Goal: Information Seeking & Learning: Compare options

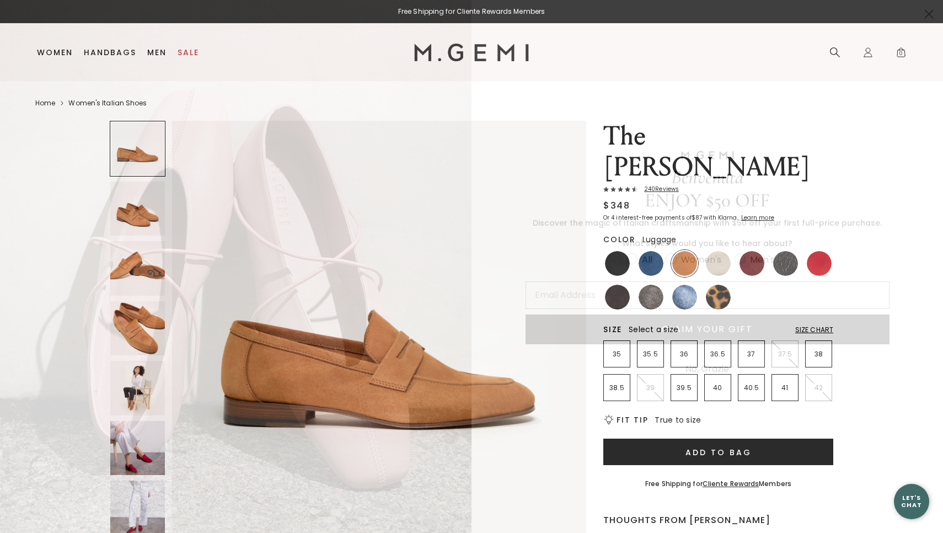
click at [927, 15] on circle "Close dialog" at bounding box center [929, 14] width 18 height 18
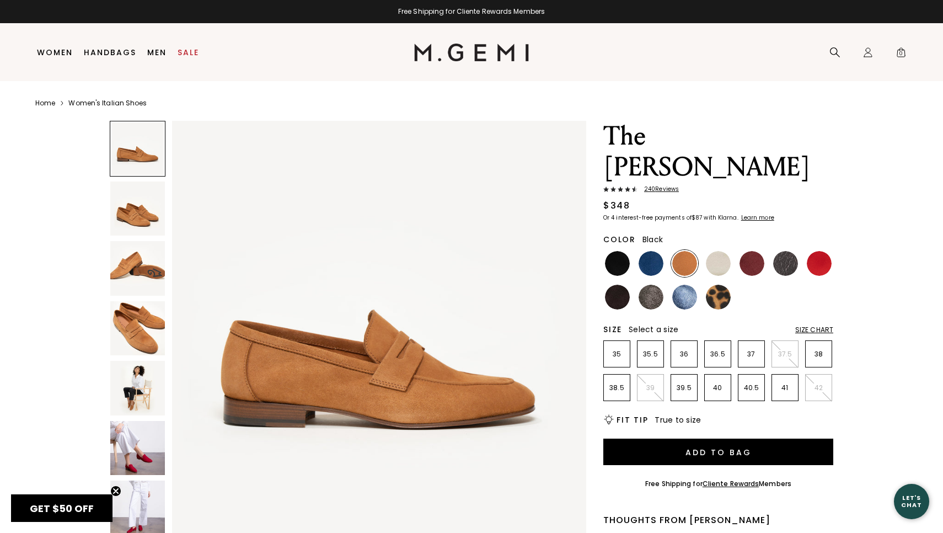
click at [608, 251] on img at bounding box center [617, 263] width 25 height 25
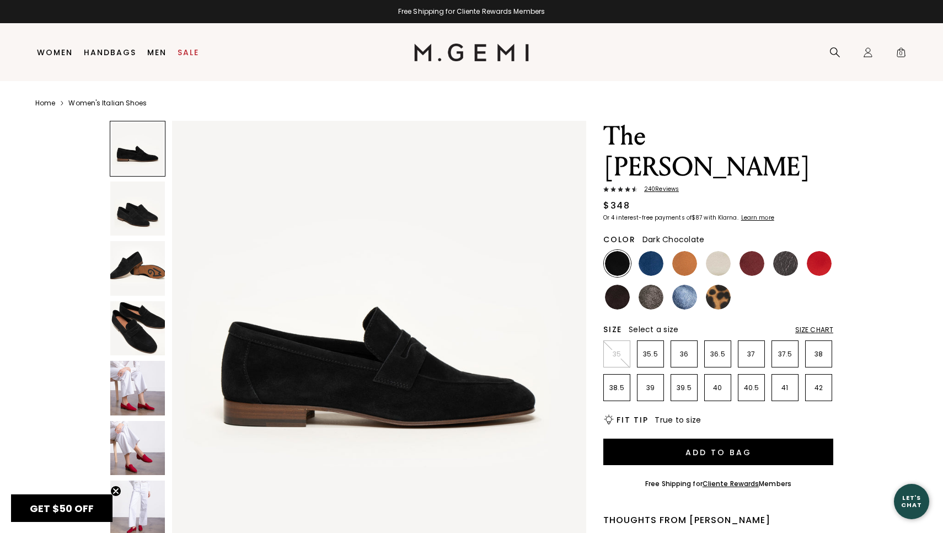
click at [621, 285] on img at bounding box center [617, 297] width 25 height 25
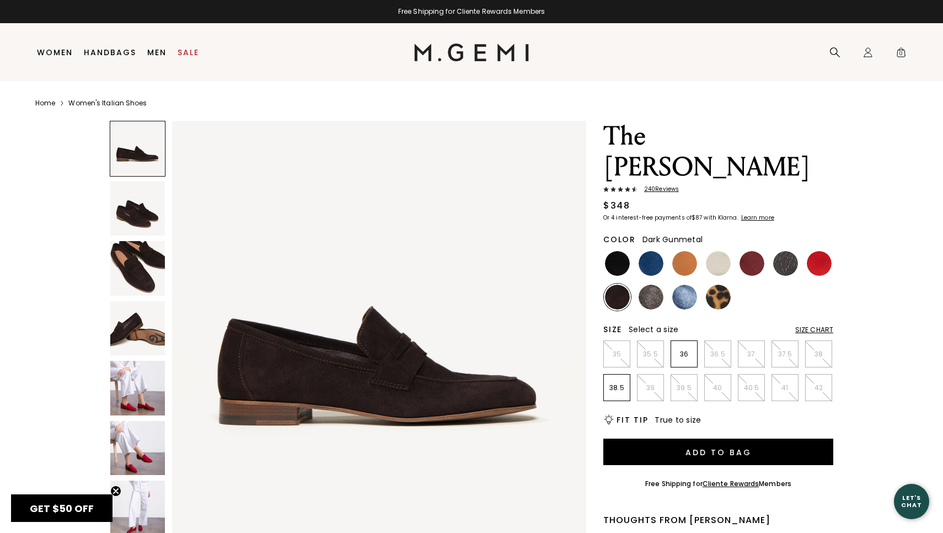
click at [785, 251] on img at bounding box center [785, 263] width 25 height 25
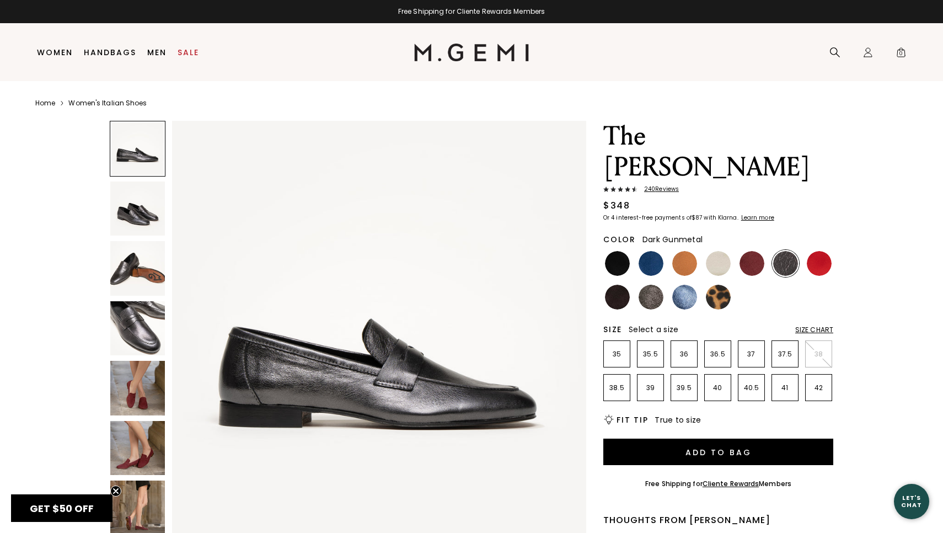
click at [137, 329] on img at bounding box center [137, 328] width 55 height 55
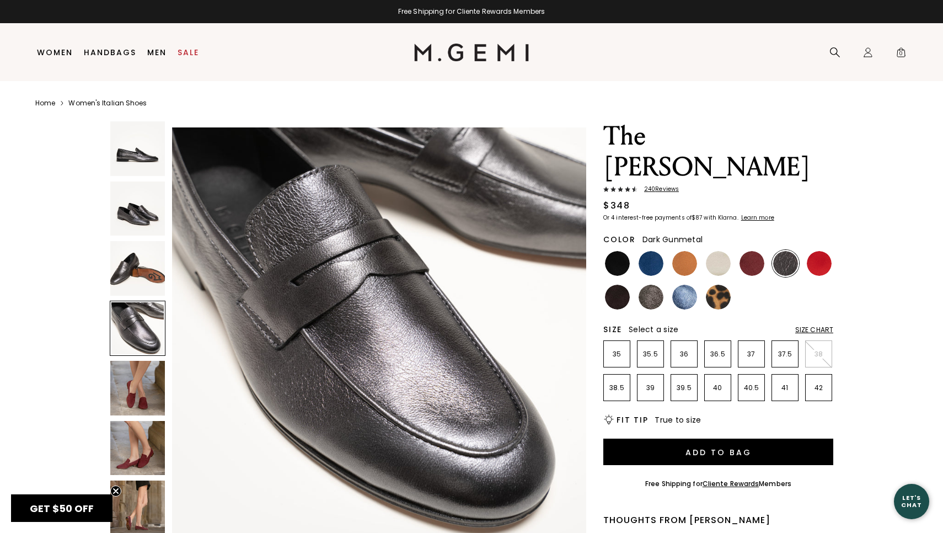
scroll to position [1277, 0]
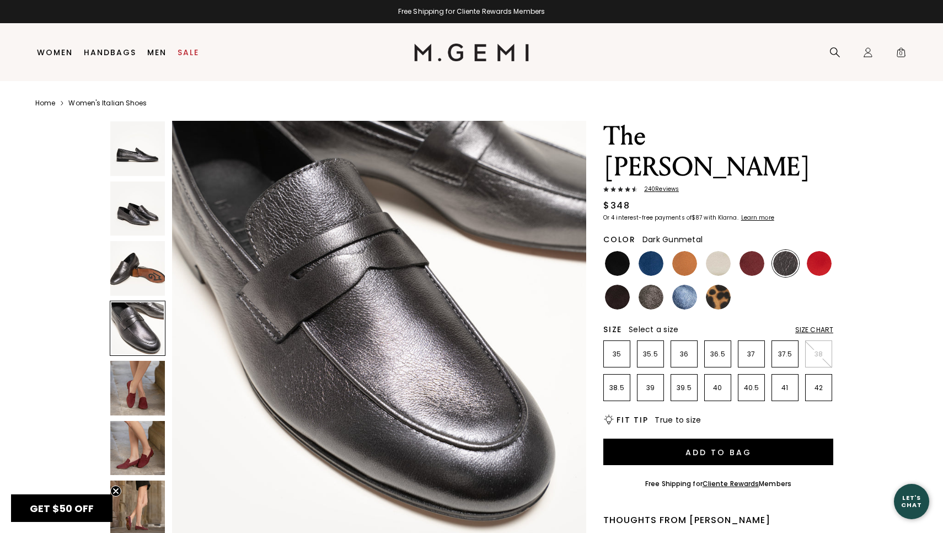
click at [135, 385] on img at bounding box center [137, 388] width 55 height 55
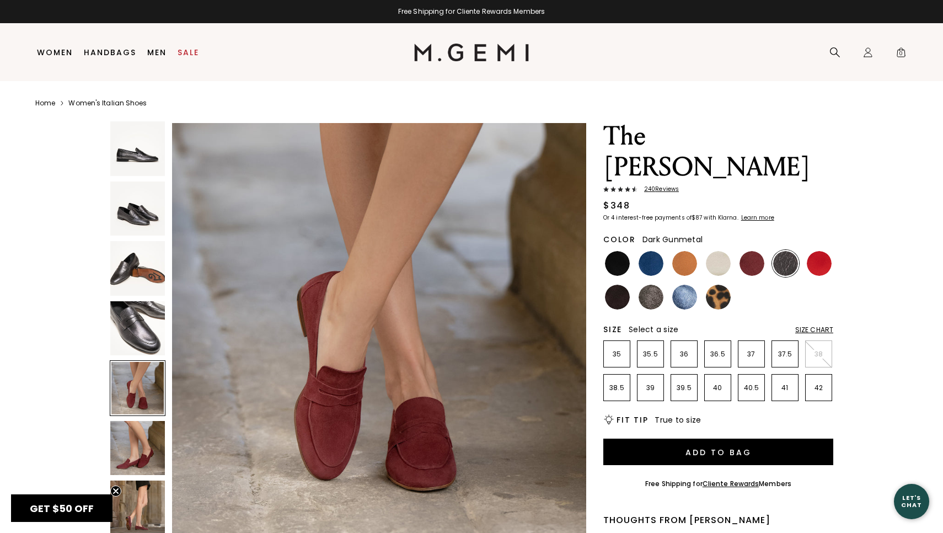
scroll to position [1702, 0]
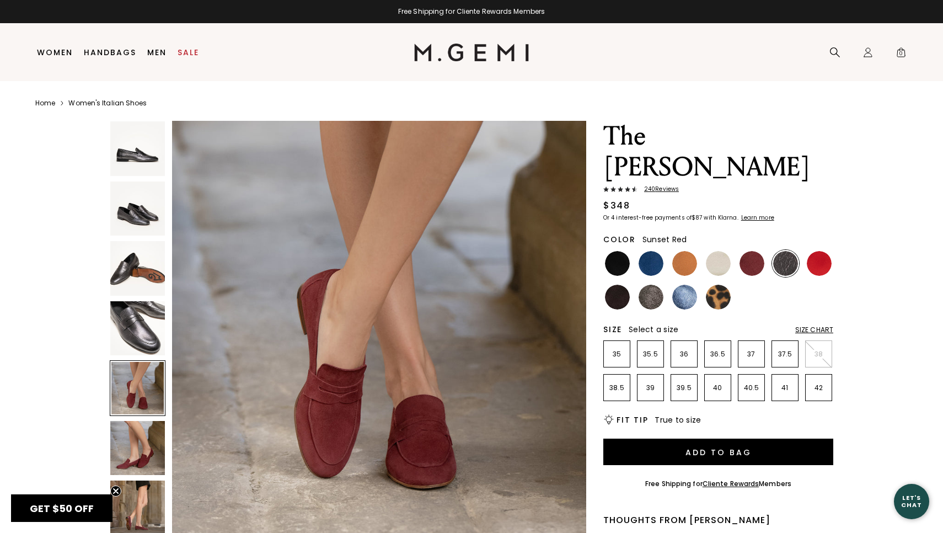
click at [810, 251] on img at bounding box center [819, 263] width 25 height 25
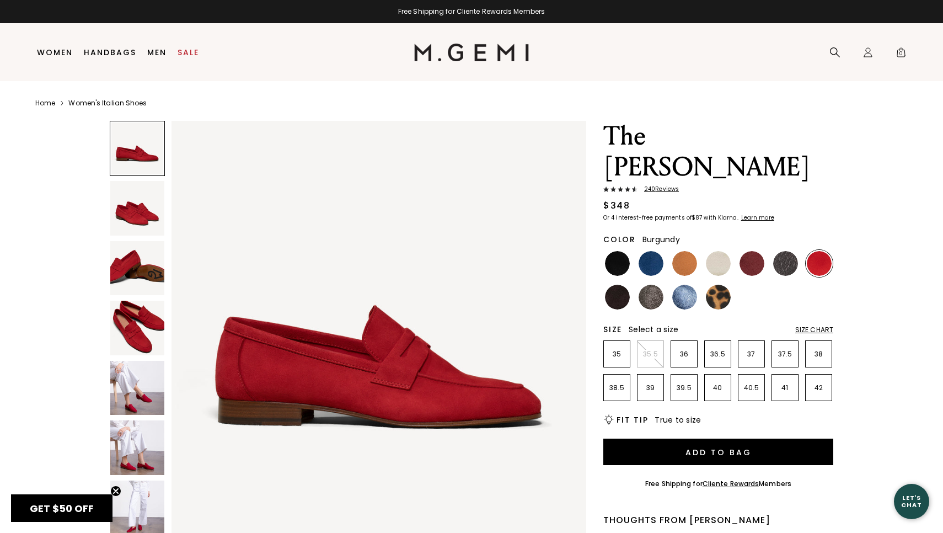
click at [761, 251] on img at bounding box center [752, 263] width 25 height 25
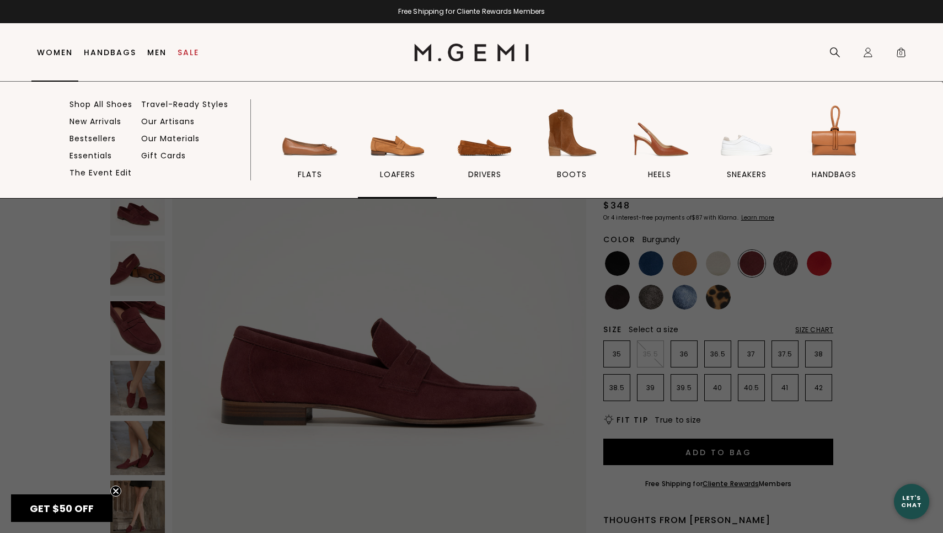
click at [383, 152] on img at bounding box center [398, 133] width 62 height 62
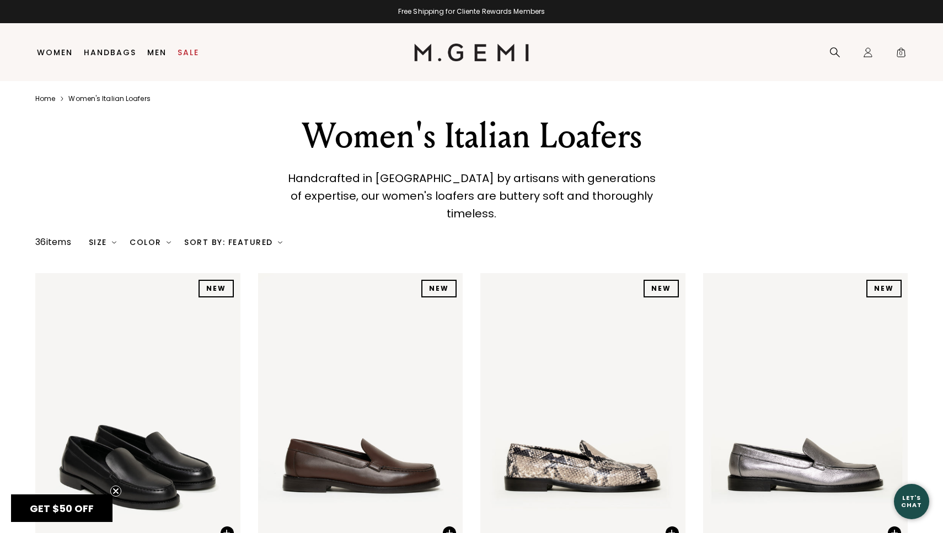
click at [159, 238] on div "Color" at bounding box center [150, 242] width 41 height 9
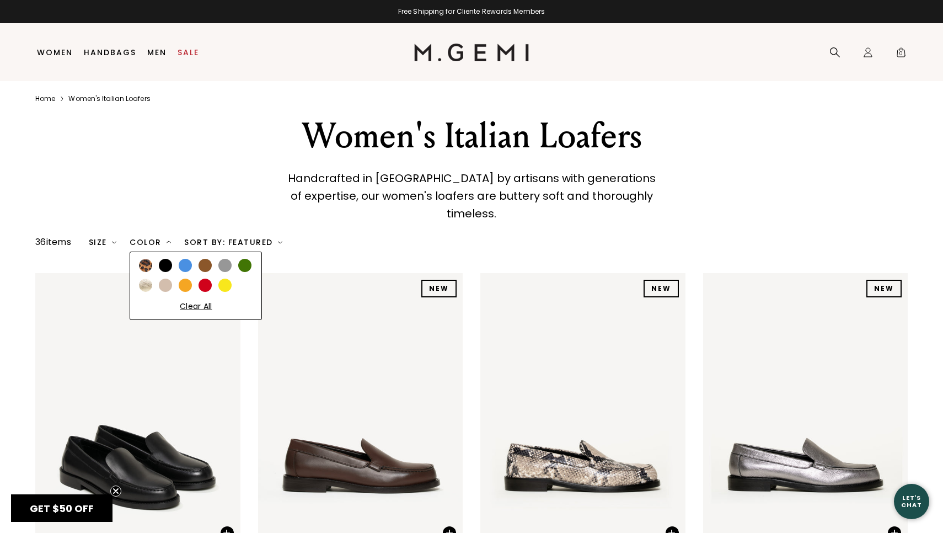
click at [172, 259] on div at bounding box center [165, 265] width 13 height 13
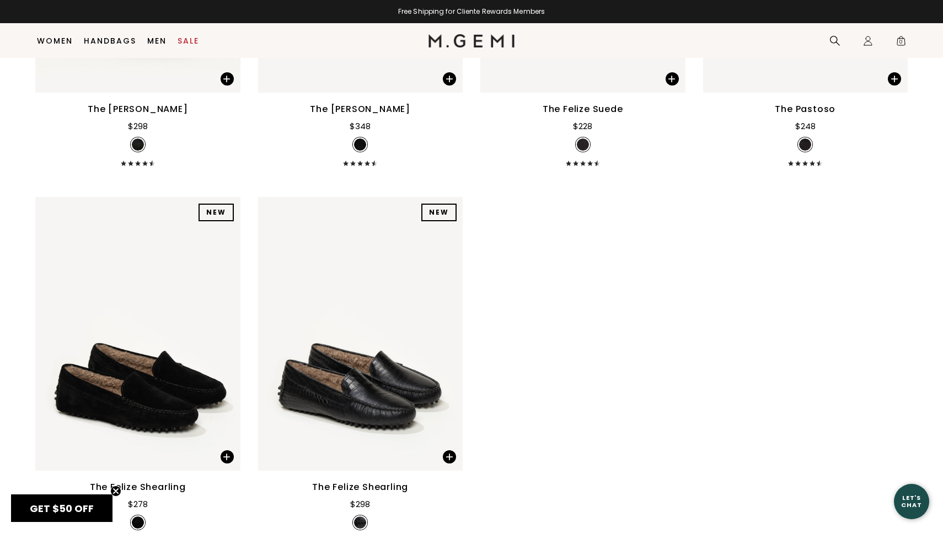
scroll to position [517, 0]
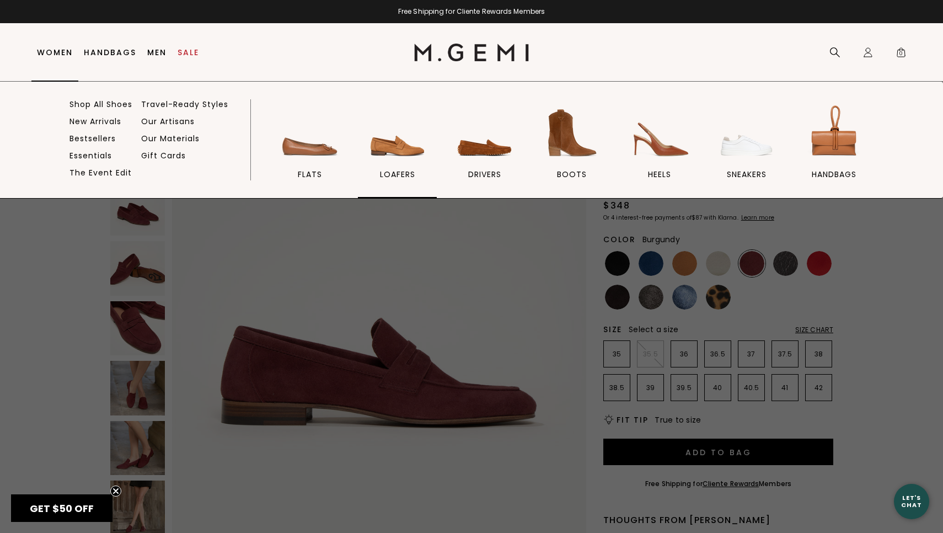
click at [407, 134] on img at bounding box center [398, 133] width 62 height 62
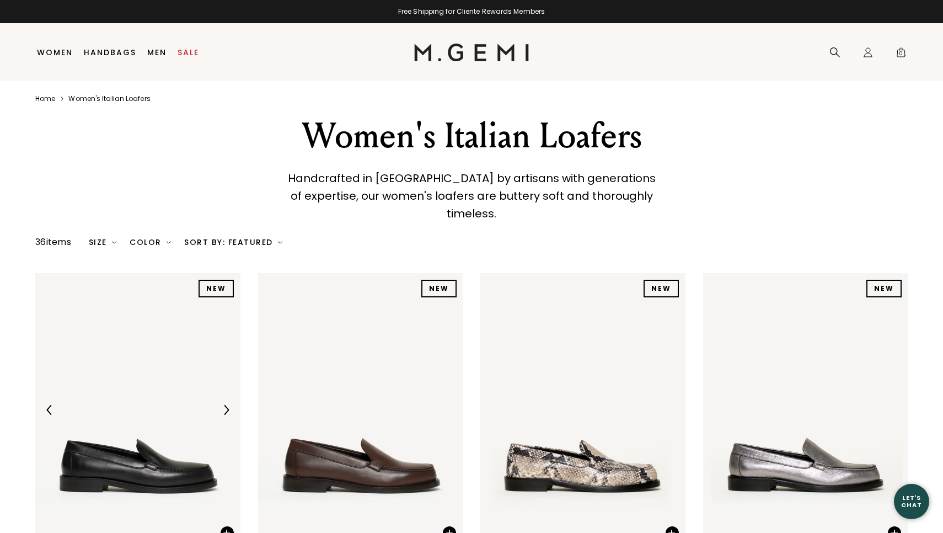
click at [119, 425] on img at bounding box center [137, 410] width 205 height 274
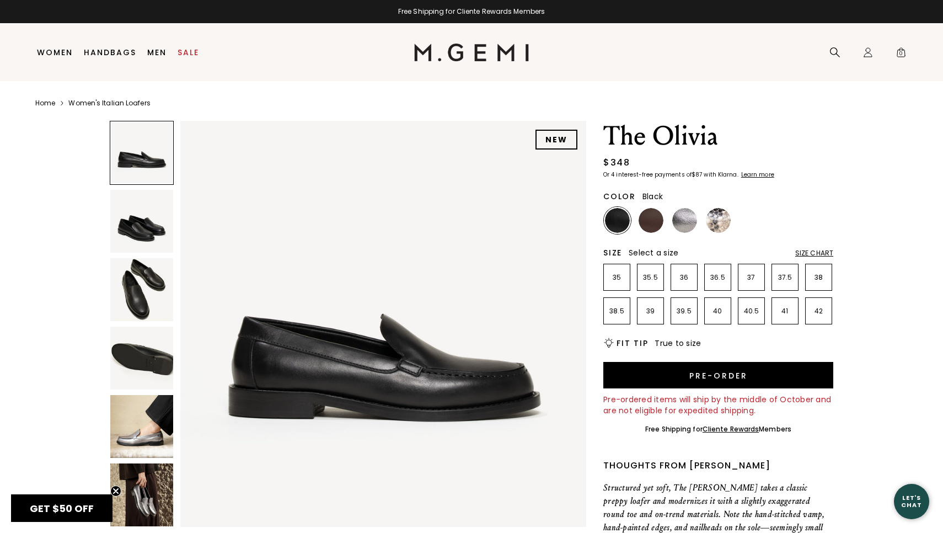
click at [157, 264] on img at bounding box center [141, 289] width 63 height 63
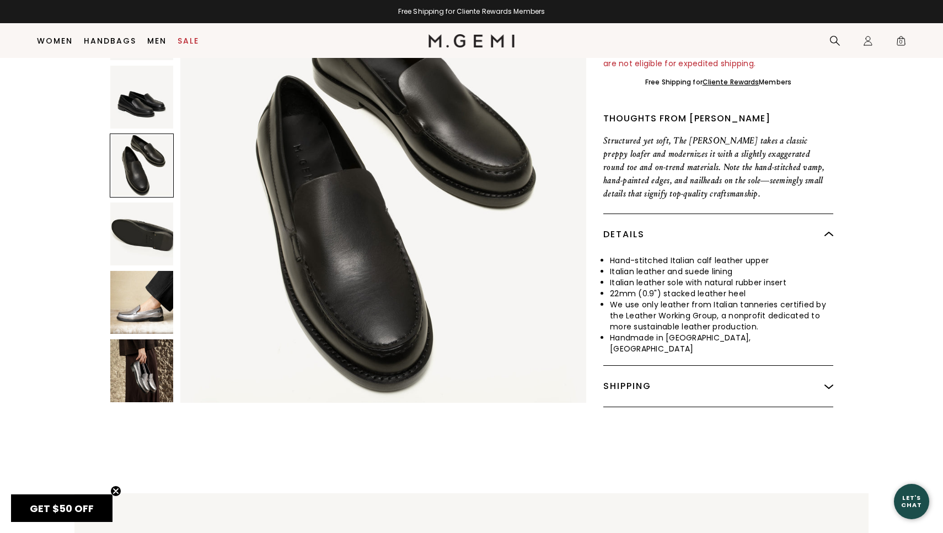
scroll to position [322, 0]
